Goal: Transaction & Acquisition: Download file/media

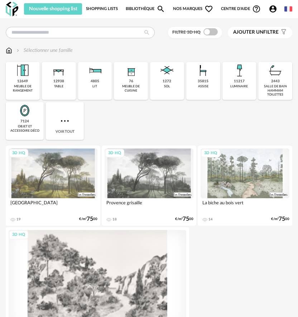
click at [257, 273] on div "3D HQ [GEOGRAPHIC_DATA] 19 Download icon 6 €/m² 75 00 3D HQ Provence grisaille …" at bounding box center [150, 253] width 288 height 214
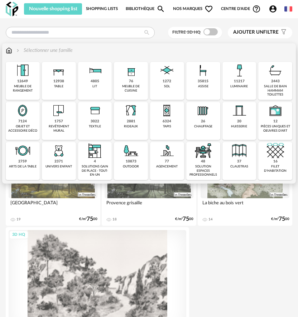
click at [178, 176] on div "77 agencement" at bounding box center [167, 161] width 34 height 38
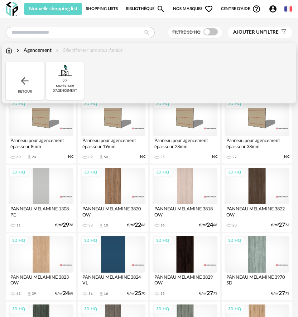
click at [7, 48] on img at bounding box center [9, 50] width 6 height 7
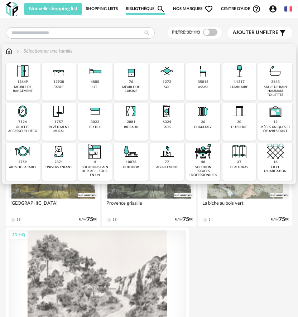
click at [210, 127] on div "chauffage" at bounding box center [203, 127] width 18 height 4
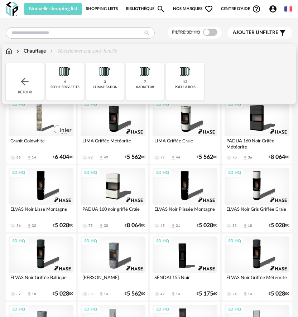
click at [27, 88] on div "Retour" at bounding box center [25, 82] width 38 height 38
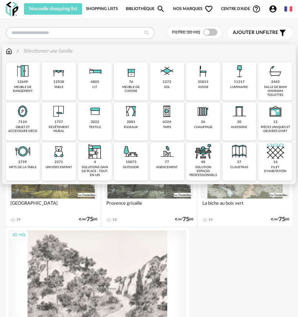
click at [163, 53] on div "Sélectionner une famille" at bounding box center [149, 51] width 286 height 7
click at [9, 49] on img at bounding box center [9, 51] width 6 height 7
click at [198, 79] on img at bounding box center [202, 71] width 17 height 17
click at [205, 92] on div "35815 assise" at bounding box center [203, 82] width 34 height 38
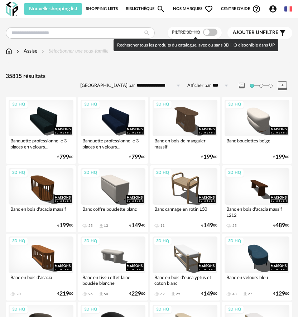
click at [209, 30] on span at bounding box center [210, 32] width 14 height 7
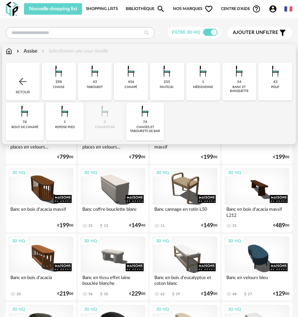
click at [34, 49] on div "Assise" at bounding box center [26, 51] width 22 height 7
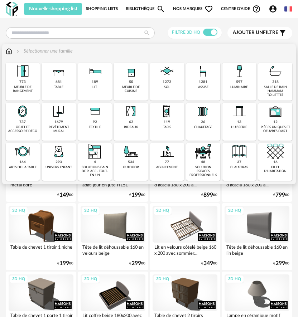
click at [205, 84] on div "1281" at bounding box center [203, 82] width 9 height 5
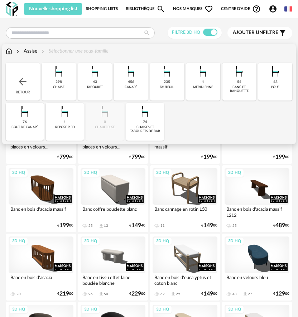
click at [150, 116] on img at bounding box center [144, 111] width 17 height 17
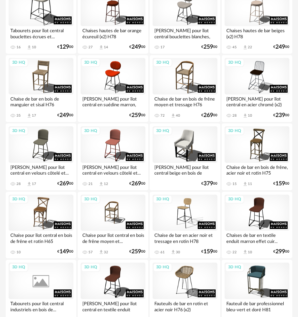
scroll to position [179, 0]
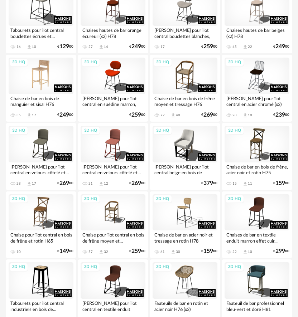
click at [62, 72] on div "3D HQ" at bounding box center [41, 76] width 65 height 37
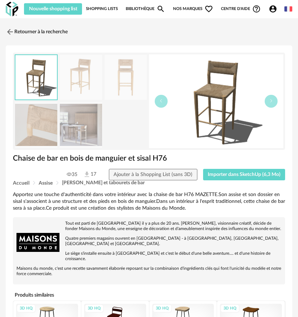
click at [107, 72] on img at bounding box center [126, 77] width 42 height 45
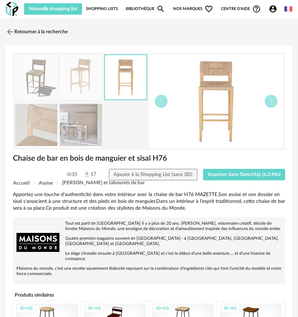
click at [92, 74] on img at bounding box center [81, 77] width 42 height 45
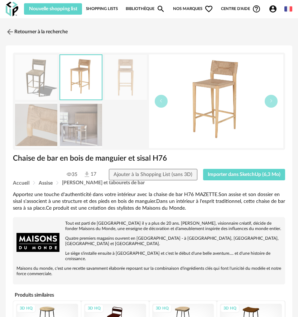
click at [39, 77] on img at bounding box center [36, 77] width 42 height 45
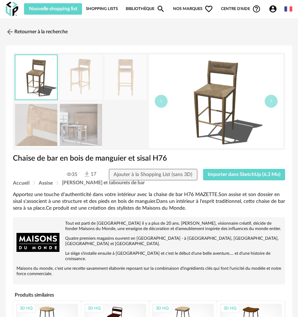
click at [48, 111] on img at bounding box center [36, 124] width 42 height 45
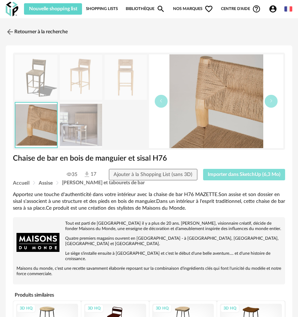
click at [220, 174] on span "Importer dans SketchUp (6,3 Mo)" at bounding box center [244, 174] width 73 height 5
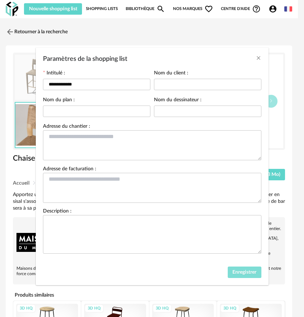
click at [238, 269] on button "Enregistrer" at bounding box center [245, 272] width 34 height 11
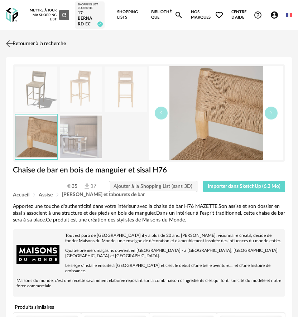
click at [15, 49] on link "Retourner à la recherche" at bounding box center [35, 44] width 62 height 16
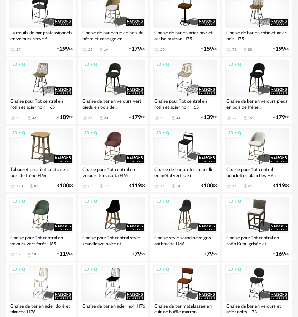
scroll to position [743, 0]
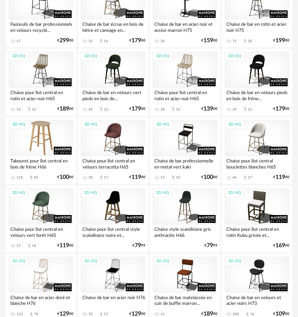
click at [45, 130] on div "3D HQ" at bounding box center [41, 138] width 65 height 37
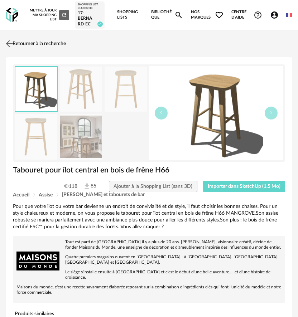
click at [25, 43] on link "Retourner à la recherche" at bounding box center [35, 44] width 62 height 16
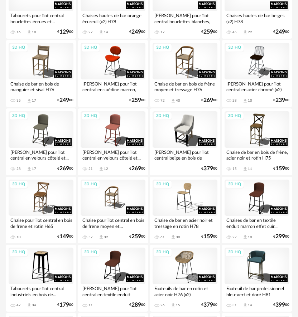
scroll to position [48, 0]
